Goal: Navigation & Orientation: Find specific page/section

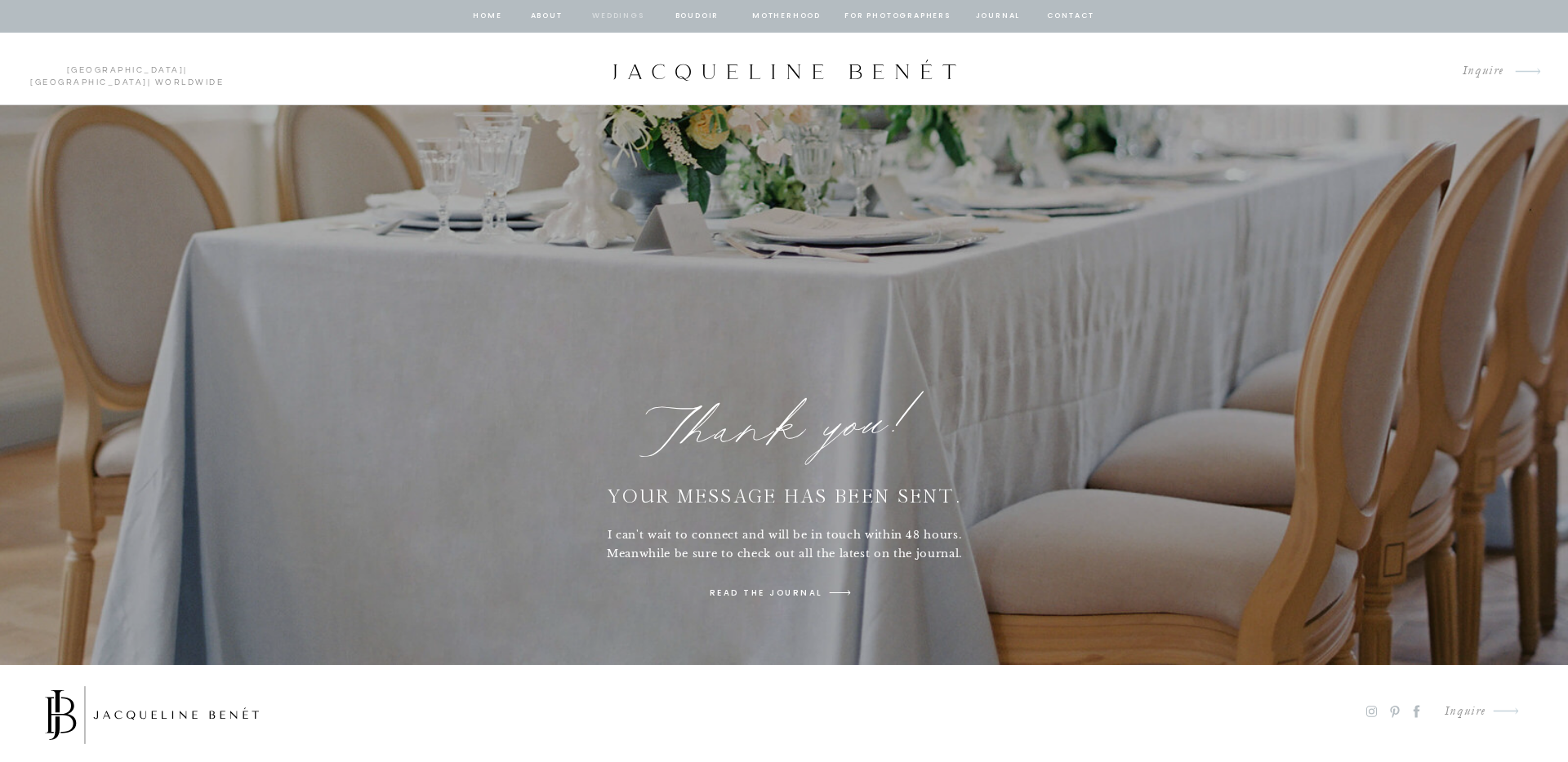
click at [606, 17] on nav "Weddings" at bounding box center [618, 16] width 56 height 15
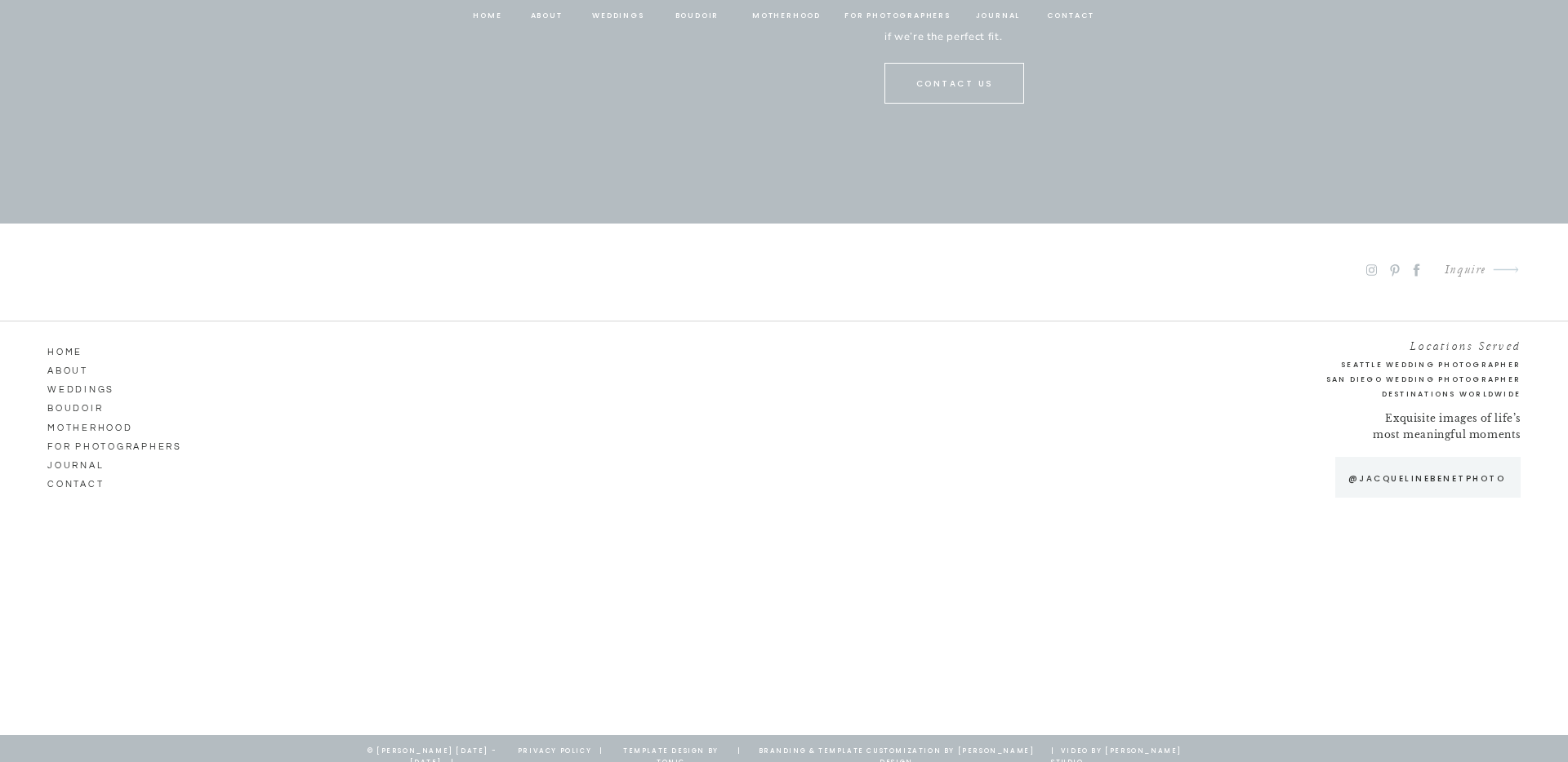
scroll to position [8634, 0]
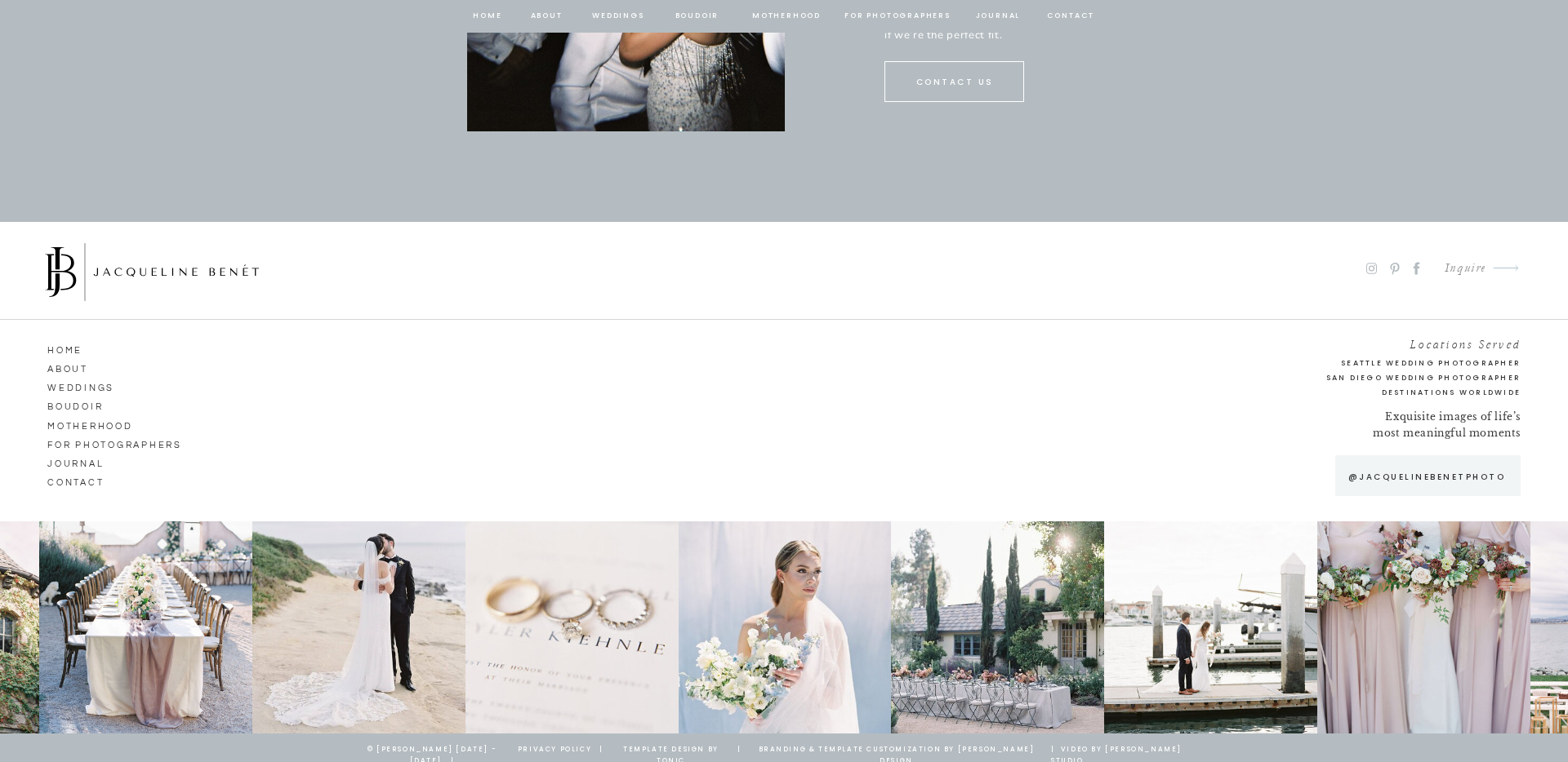
click at [67, 364] on nav "ABOUT" at bounding box center [94, 367] width 93 height 15
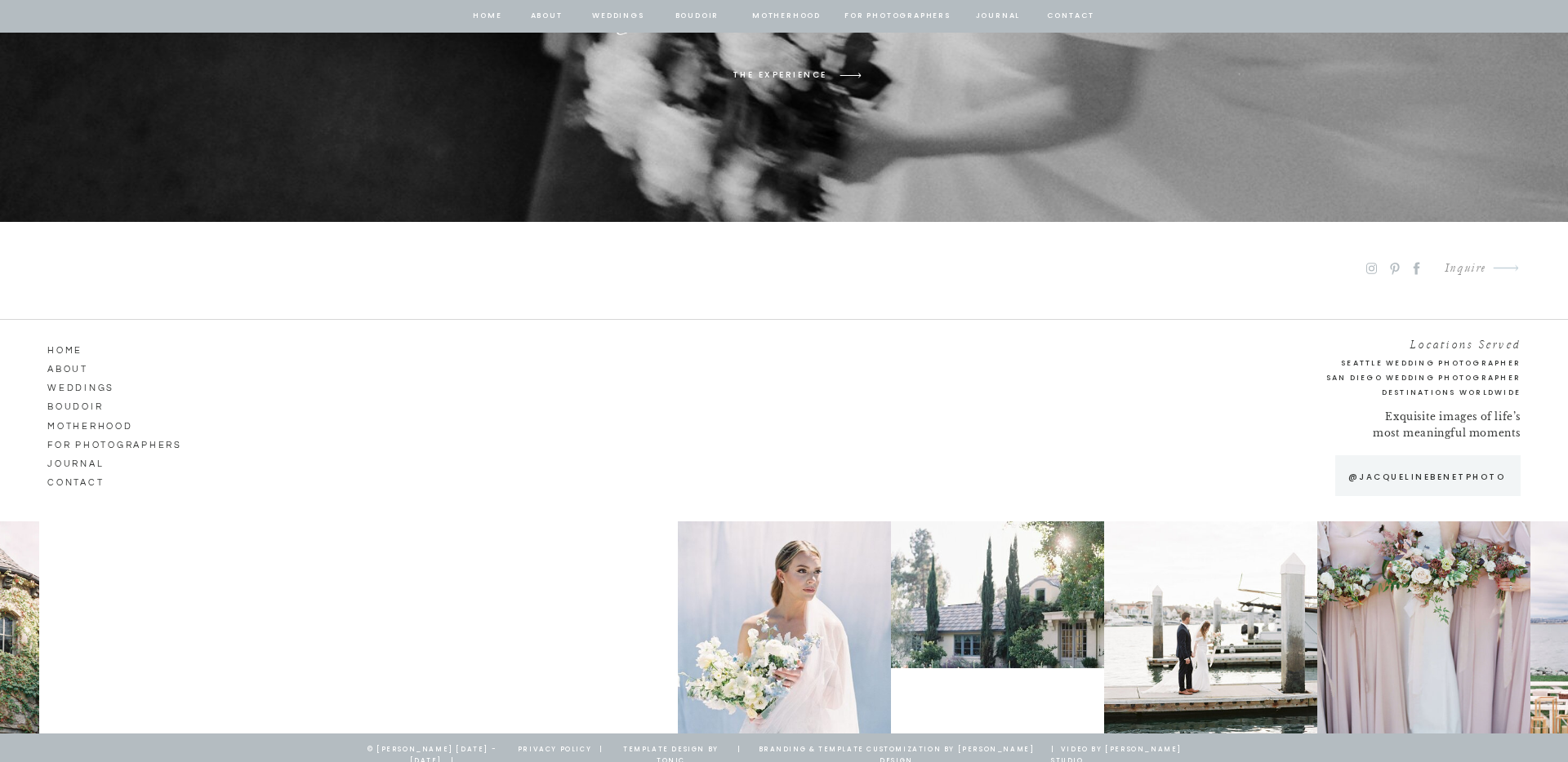
scroll to position [8853, 0]
